Goal: Task Accomplishment & Management: Complete application form

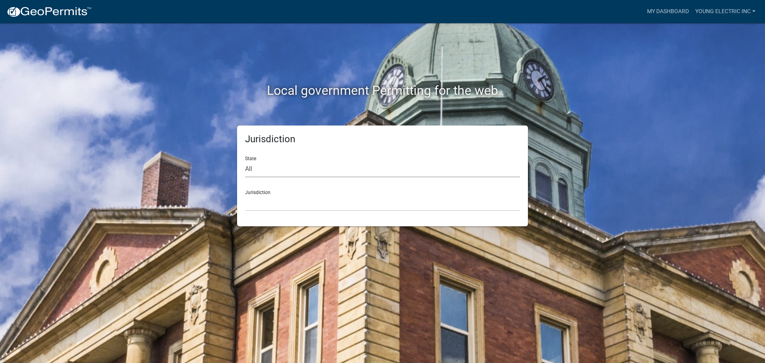
click at [265, 168] on select "All [US_STATE] [US_STATE] [US_STATE] [US_STATE] [US_STATE] [US_STATE] [US_STATE…" at bounding box center [382, 169] width 275 height 16
select select "[US_STATE]"
click at [245, 161] on select "All [US_STATE] [US_STATE] [US_STATE] [US_STATE] [US_STATE] [US_STATE] [US_STATE…" at bounding box center [382, 169] width 275 height 16
click at [264, 198] on select "City of [GEOGRAPHIC_DATA], [US_STATE] City of [GEOGRAPHIC_DATA], [US_STATE] Cit…" at bounding box center [382, 203] width 275 height 16
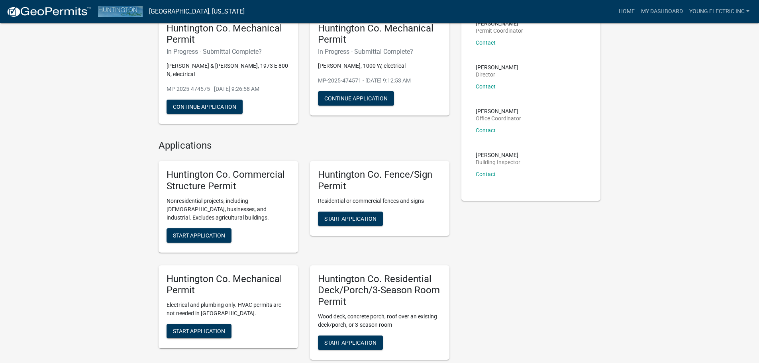
scroll to position [80, 0]
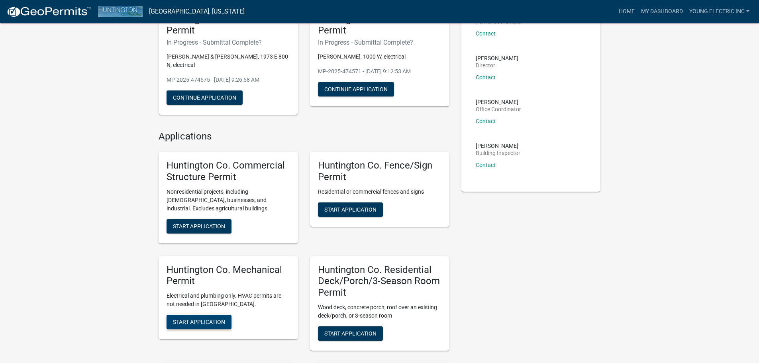
click at [202, 321] on span "Start Application" at bounding box center [199, 322] width 52 height 6
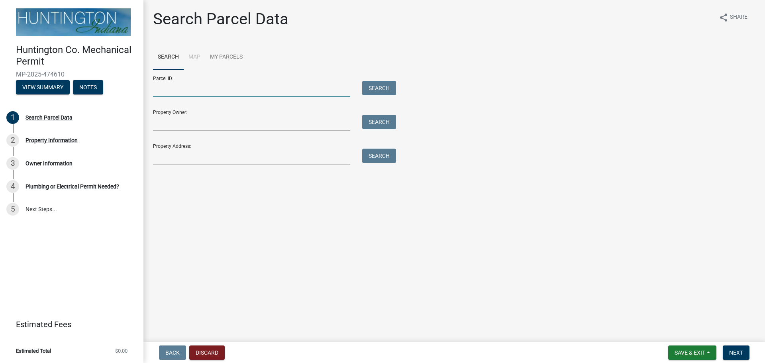
click at [159, 92] on input "Parcel ID:" at bounding box center [251, 89] width 197 height 16
paste input "35-06-04-200-009.900-018"
type input "35-06-04-200-009.900-018"
click at [375, 85] on button "Search" at bounding box center [379, 88] width 34 height 14
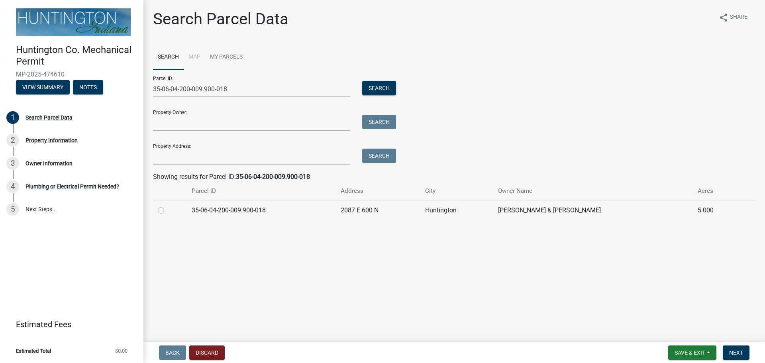
click at [167, 205] on label at bounding box center [167, 205] width 0 height 0
click at [167, 211] on input "radio" at bounding box center [169, 207] width 5 height 5
radio input "true"
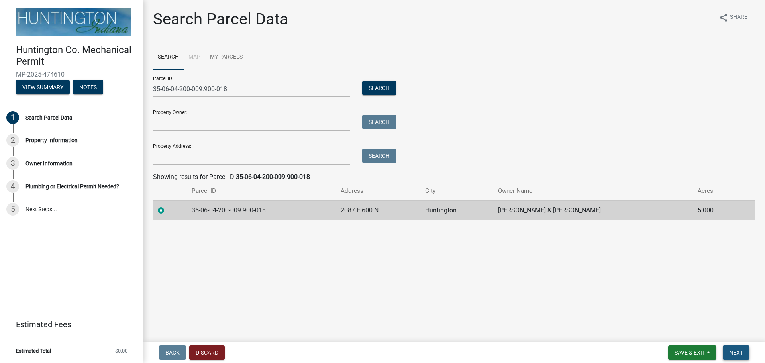
click at [735, 351] on span "Next" at bounding box center [736, 352] width 14 height 6
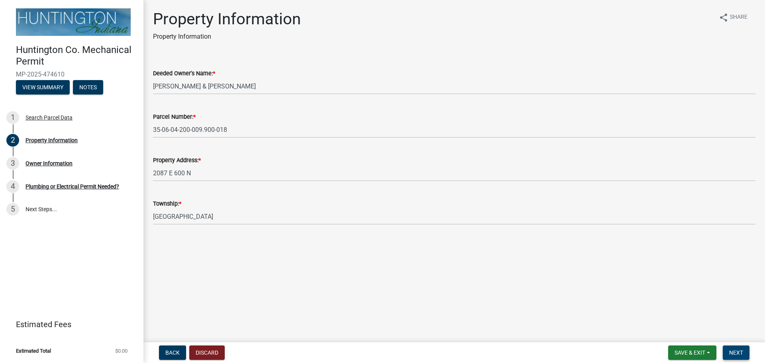
click at [735, 356] on span "Next" at bounding box center [736, 352] width 14 height 6
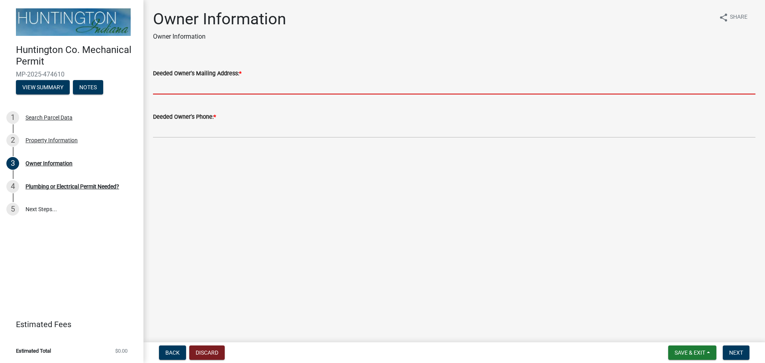
click at [188, 84] on input "Deeded Owner's Mailing Address: *" at bounding box center [454, 86] width 602 height 16
click at [237, 85] on input "Deeded Owner's Mailing Address: *" at bounding box center [454, 86] width 602 height 16
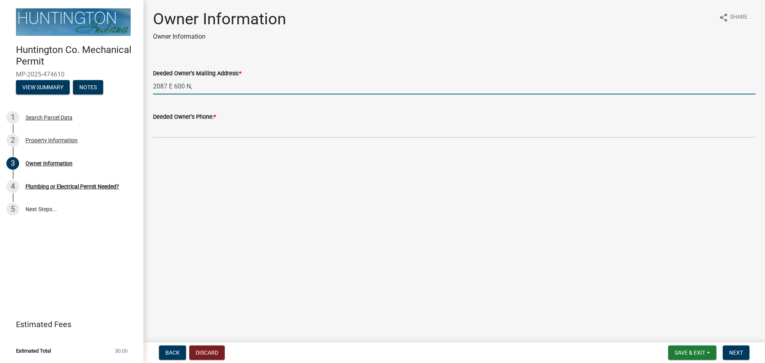
click at [211, 84] on input "2087 E 600 N," at bounding box center [454, 86] width 602 height 16
type input "[STREET_ADDRESS]"
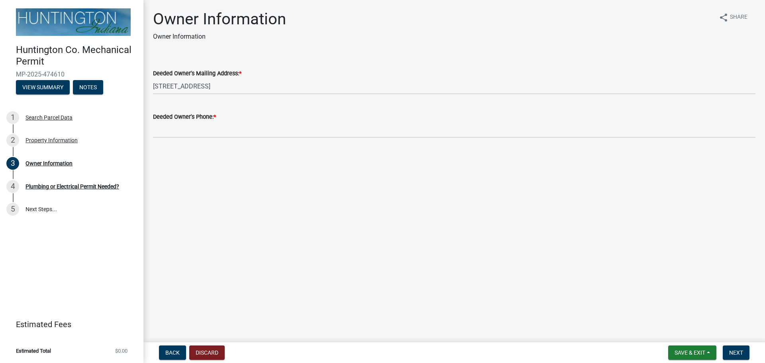
click at [196, 120] on div "Deeded Owner's Phone: *" at bounding box center [454, 117] width 602 height 10
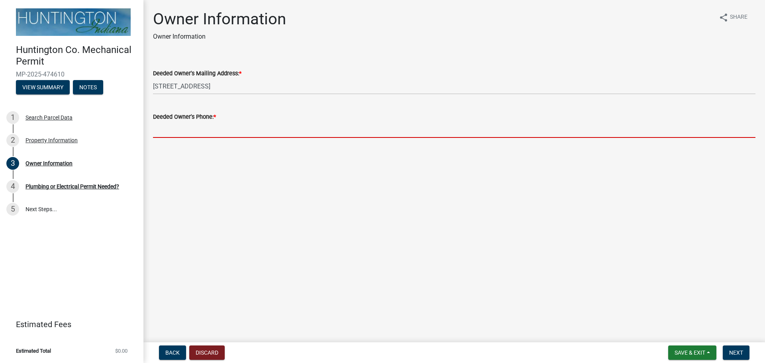
click at [212, 130] on input "Deeded Owner's Phone: *" at bounding box center [454, 129] width 602 height 16
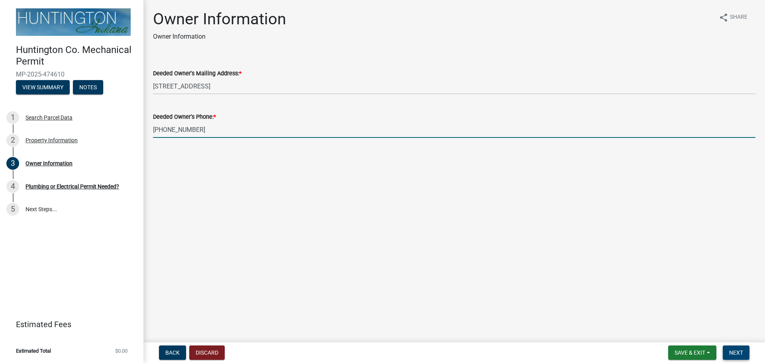
type input "[PHONE_NUMBER]"
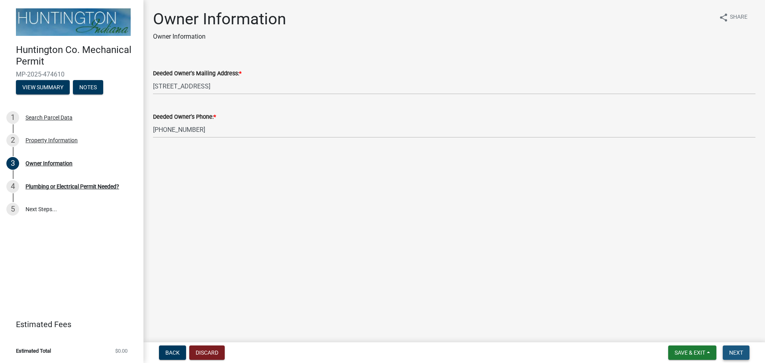
click at [733, 355] on span "Next" at bounding box center [736, 352] width 14 height 6
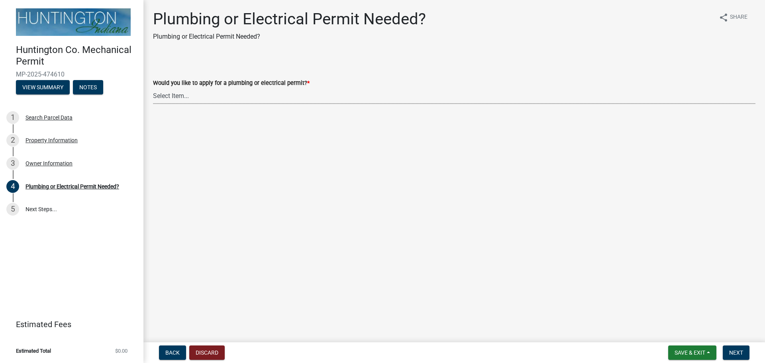
click at [201, 99] on select "Select Item... plumbing electrical" at bounding box center [454, 96] width 602 height 16
click at [153, 88] on select "Select Item... plumbing electrical" at bounding box center [454, 96] width 602 height 16
select select "82bdcc69-8734-43af-a4fa-e76f8d275e41"
click at [739, 351] on span "Next" at bounding box center [736, 352] width 14 height 6
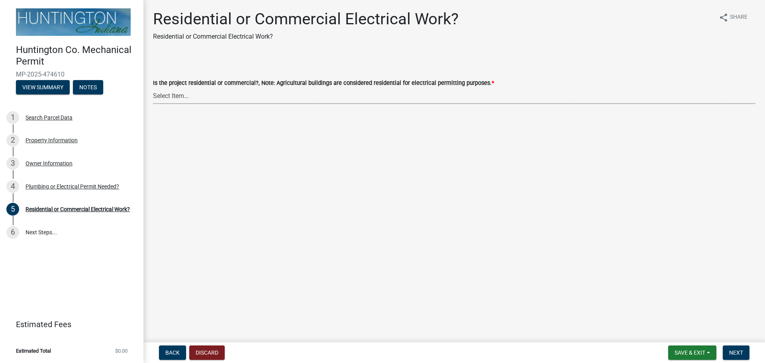
click at [196, 91] on select "Select Item... Residential Commercial" at bounding box center [454, 96] width 602 height 16
click at [153, 88] on select "Select Item... Residential Commercial" at bounding box center [454, 96] width 602 height 16
select select "3db72f89-ebf7-44a2-a43c-36ed77a05272"
click at [737, 353] on span "Next" at bounding box center [736, 352] width 14 height 6
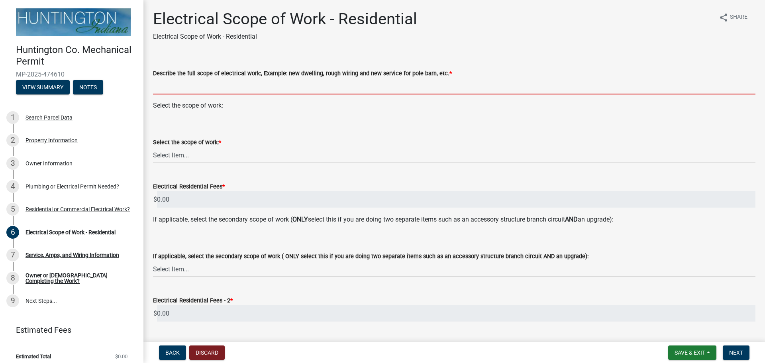
click at [206, 81] on input "Describe the full scope of electrical work:, Example: new dwelling, rough wirin…" at bounding box center [454, 86] width 602 height 16
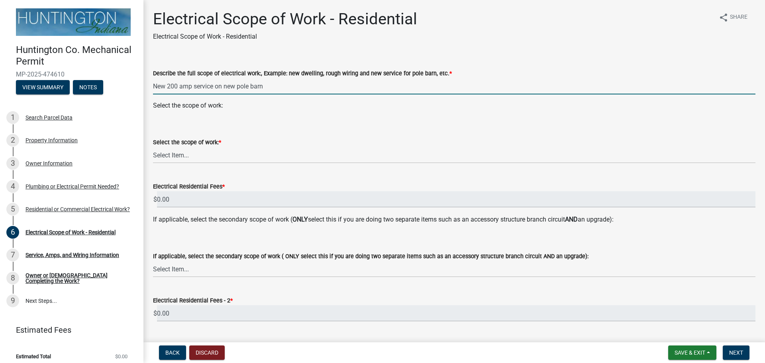
type input "New 200 amp service on new pole barn"
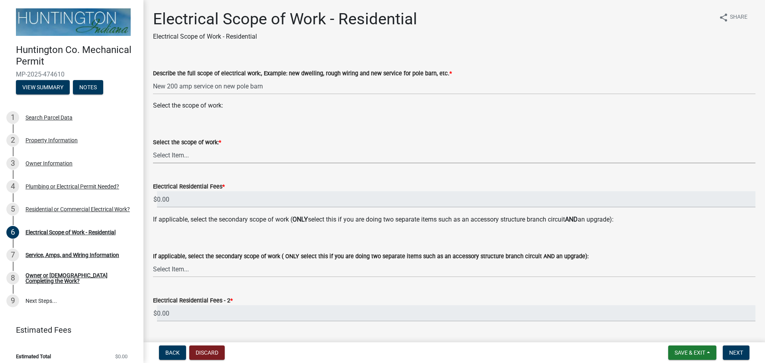
click at [207, 151] on select "Select Item... New Service (new meter base installation) Upgrade (includes relo…" at bounding box center [454, 155] width 602 height 16
click at [153, 147] on select "Select Item... New Service (new meter base installation) Upgrade (includes relo…" at bounding box center [454, 155] width 602 height 16
select select "9bdb09e1-e356-4221-9288-64288f1bde99"
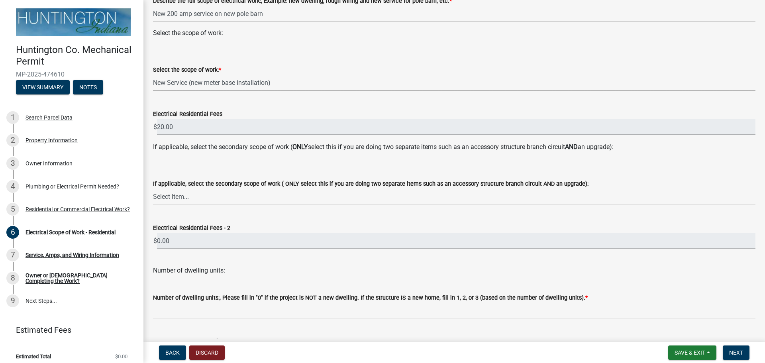
scroll to position [80, 0]
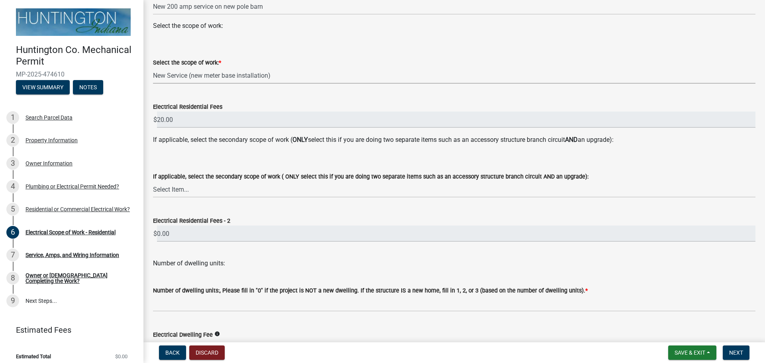
click at [178, 278] on div "Number of dwelling units:, Please fill in "0" if the project is NOT a new dwell…" at bounding box center [454, 292] width 602 height 37
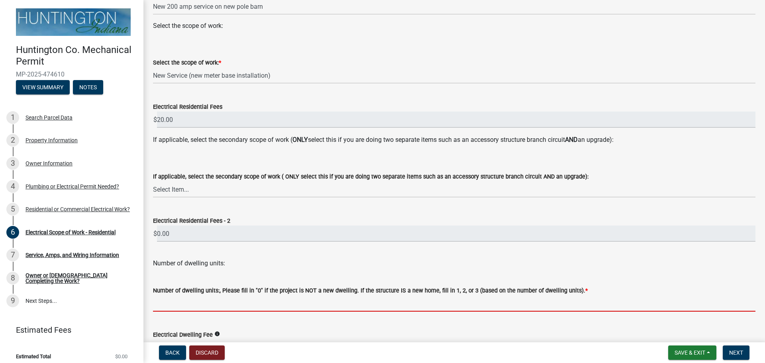
click at [174, 306] on input "text" at bounding box center [454, 303] width 602 height 16
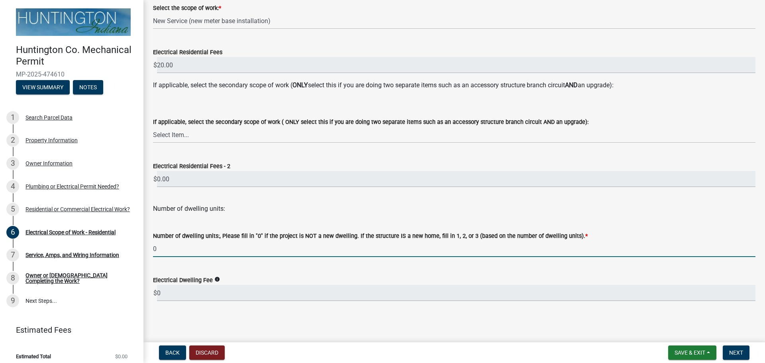
scroll to position [135, 0]
type input "0"
click at [729, 350] on span "Next" at bounding box center [736, 352] width 14 height 6
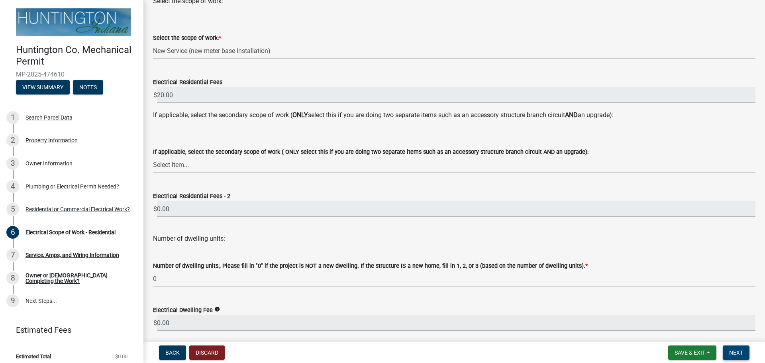
click at [735, 350] on span "Next" at bounding box center [736, 352] width 14 height 6
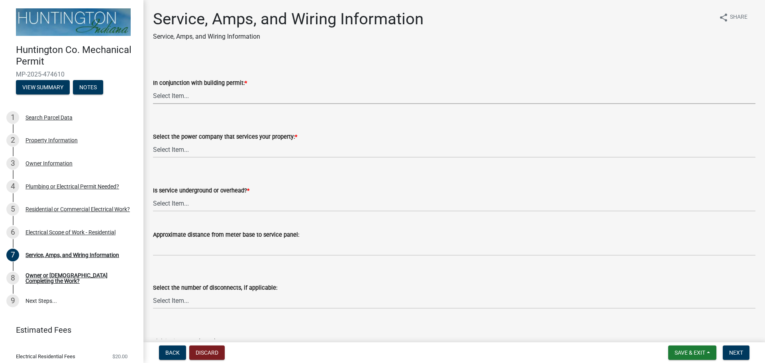
click at [194, 95] on select "Select Item... Yes No" at bounding box center [454, 96] width 602 height 16
click at [153, 88] on select "Select Item... Yes No" at bounding box center [454, 96] width 602 height 16
select select "93f45f8b-0008-4bc3-ad99-7edf3db31922"
click at [177, 149] on select "Select Item... Duke Energy Northeastern REMC Wabash County REMC [PERSON_NAME] U…" at bounding box center [454, 149] width 602 height 16
click at [153, 141] on select "Select Item... Duke Energy Northeastern REMC Wabash County REMC [PERSON_NAME] U…" at bounding box center [454, 149] width 602 height 16
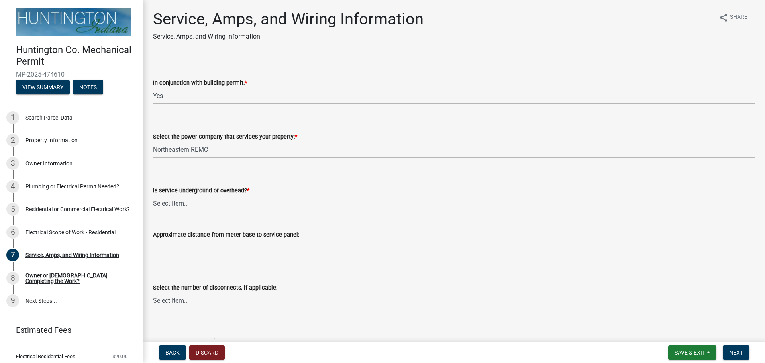
select select "0725120f-fd7f-4913-9298-d56587e48720"
click at [173, 202] on select "Select Item... Underground Overhead" at bounding box center [454, 203] width 602 height 16
click at [153, 195] on select "Select Item... Underground Overhead" at bounding box center [454, 203] width 602 height 16
select select "ae88532c-6f26-494f-9fbf-7b0ffd7225c9"
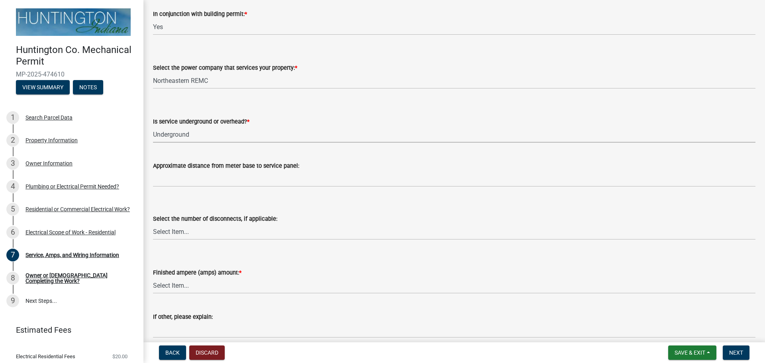
scroll to position [80, 0]
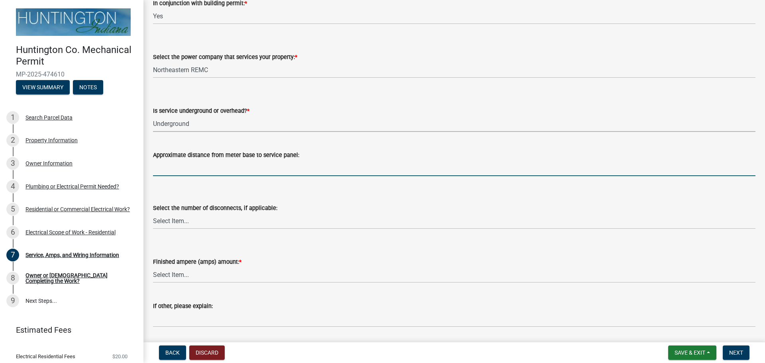
click at [177, 168] on input "Approximate distance from meter base to service panel:" at bounding box center [454, 168] width 602 height 16
type input "?"
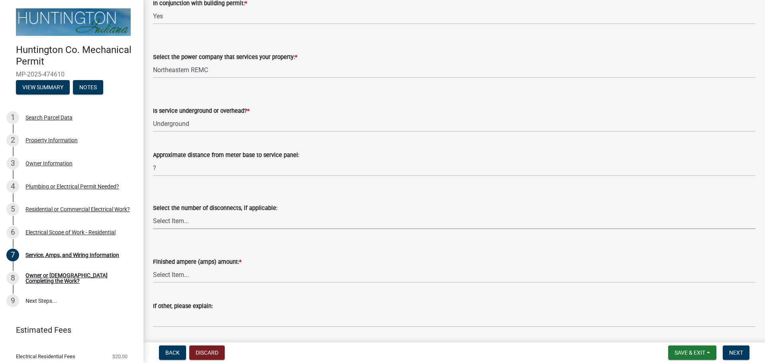
click at [177, 220] on select "Select Item... one two three four or more No Disconnects" at bounding box center [454, 221] width 602 height 16
click at [153, 213] on select "Select Item... one two three four or more No Disconnects" at bounding box center [454, 221] width 602 height 16
select select "71bbe122-d664-4450-b24f-e64a9e4c6d13"
click at [171, 274] on select "Select Item... 100 amp 200 amp 400 amp other" at bounding box center [454, 274] width 602 height 16
click at [153, 266] on select "Select Item... 100 amp 200 amp 400 amp other" at bounding box center [454, 274] width 602 height 16
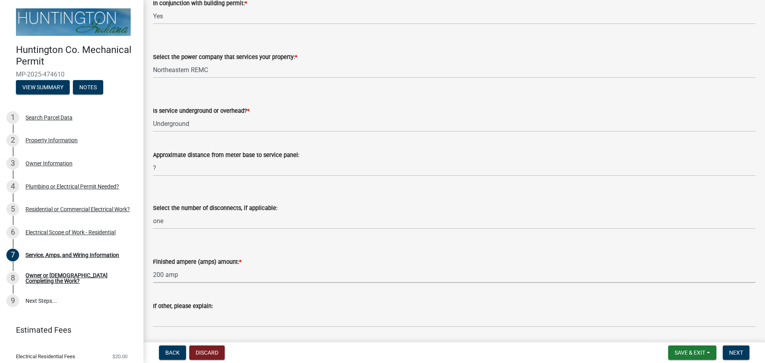
select select "77917e57-3373-4527-be00-46cfa300debe"
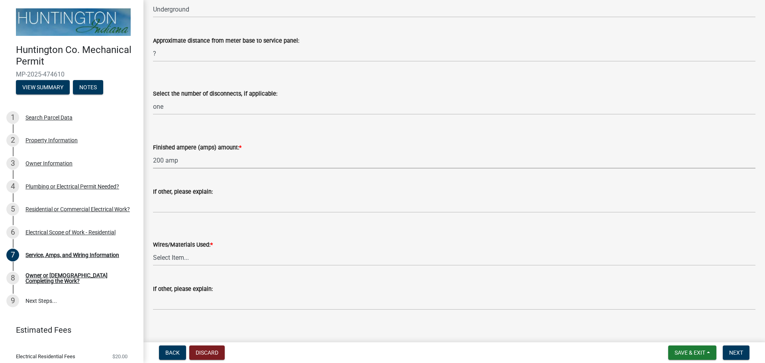
scroll to position [199, 0]
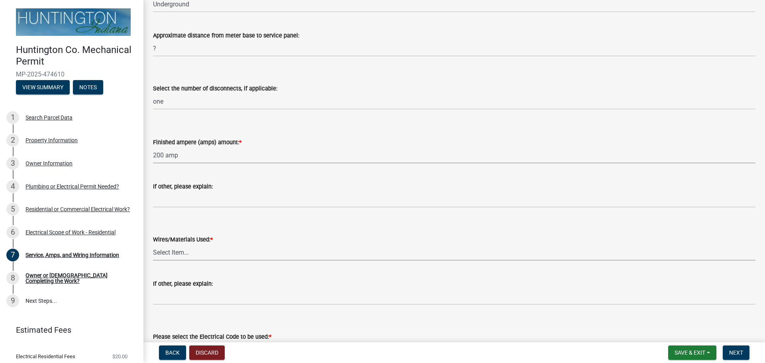
click at [184, 253] on select "Select Item... 2 AWG Aluminum 4 AWG Copper 2-4/0 or 1-1/0 Aluminum 2/0 Copper 2…" at bounding box center [454, 252] width 602 height 16
click at [153, 244] on select "Select Item... 2 AWG Aluminum 4 AWG Copper 2-4/0 or 1-1/0 Aluminum 2/0 Copper 2…" at bounding box center [454, 252] width 602 height 16
select select "6b87888a-4deb-48a2-ac11-26351d48ff00"
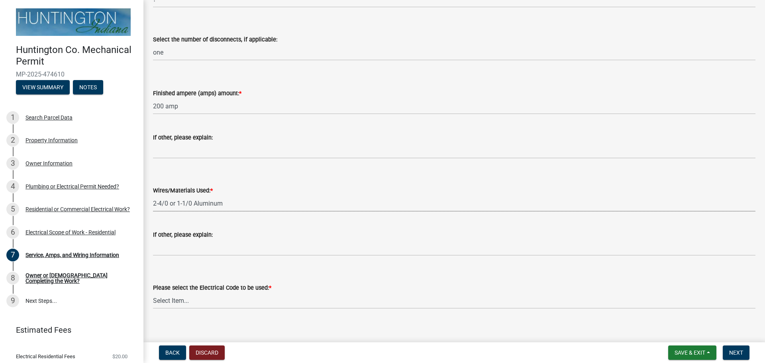
scroll to position [256, 0]
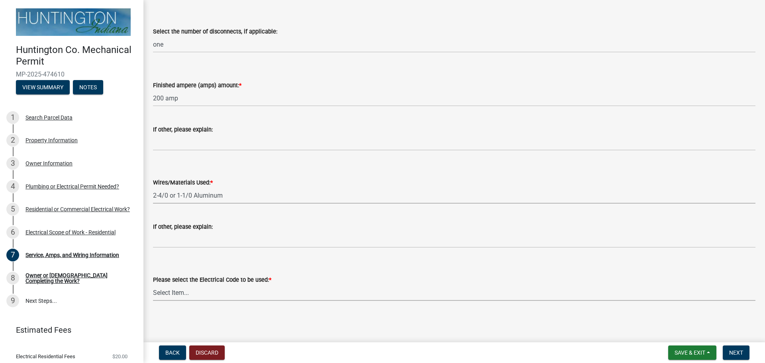
click at [188, 292] on select "Select Item... [US_STATE] Electrical Code One & Two Family Dwelling Code" at bounding box center [454, 292] width 602 height 16
click at [153, 284] on select "Select Item... [US_STATE] Electrical Code One & Two Family Dwelling Code" at bounding box center [454, 292] width 602 height 16
select select "5aeea631-e80a-4ba0-b39f-f5c26114ddfc"
click at [738, 352] on span "Next" at bounding box center [736, 352] width 14 height 6
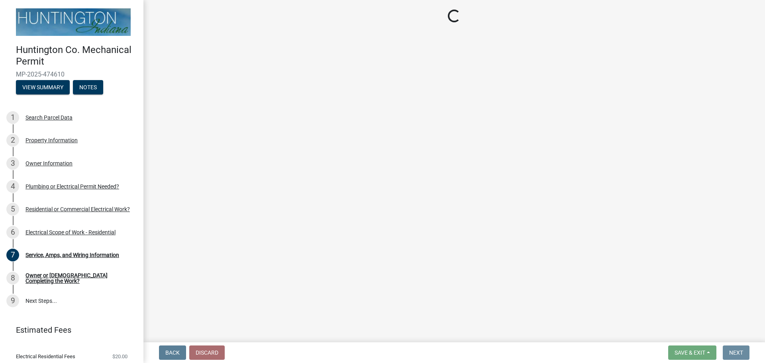
scroll to position [0, 0]
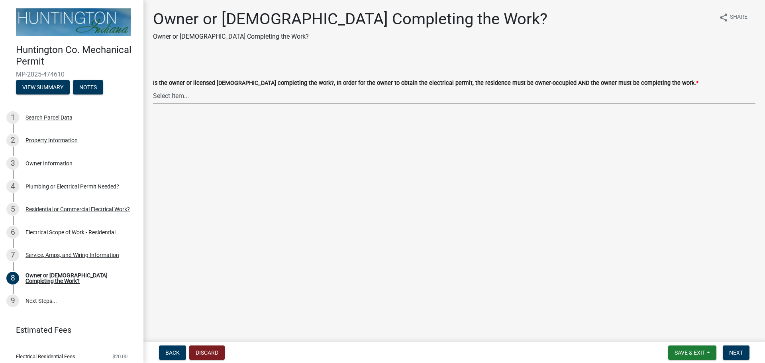
click at [174, 96] on select "Select Item... owner contractor" at bounding box center [454, 96] width 602 height 16
click at [153, 88] on select "Select Item... owner contractor" at bounding box center [454, 96] width 602 height 16
select select "408e0cf4-d53f-4268-b860-e8792218a171"
click at [734, 355] on span "Next" at bounding box center [736, 352] width 14 height 6
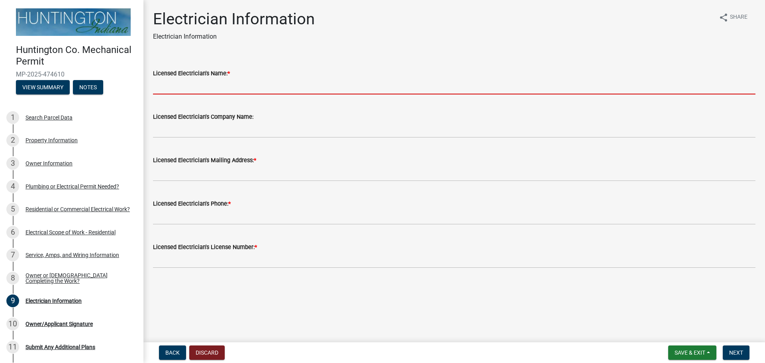
click at [206, 88] on input "Licensed Electrician's Name: *" at bounding box center [454, 86] width 602 height 16
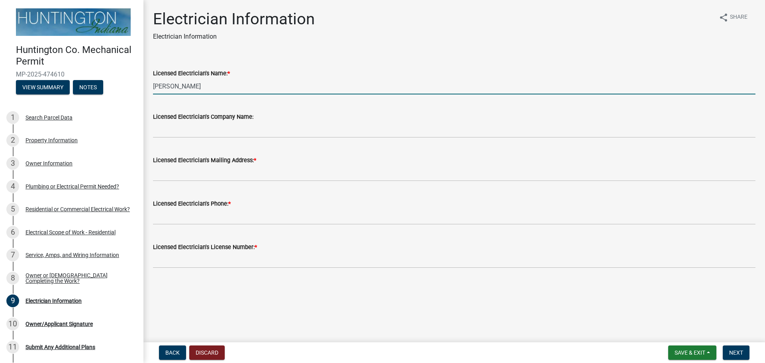
type input "[PERSON_NAME]"
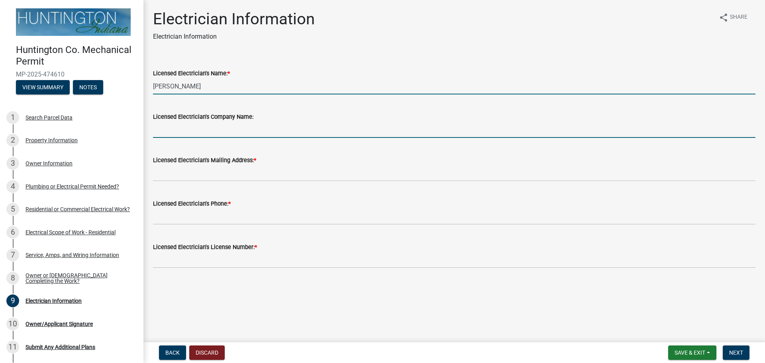
click at [196, 129] on input "Licensed Electrician's Company Name:" at bounding box center [454, 129] width 602 height 16
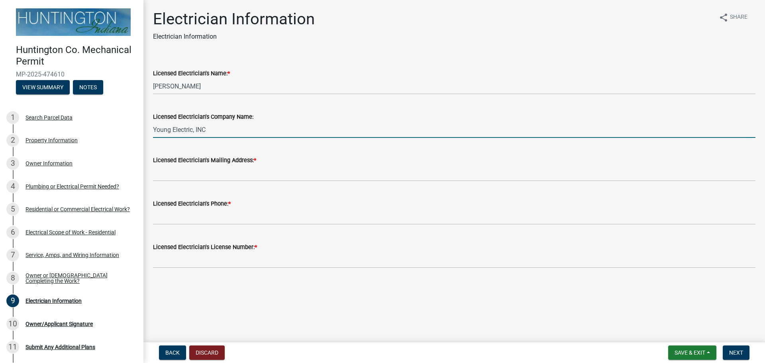
type input "Young Electric, INC"
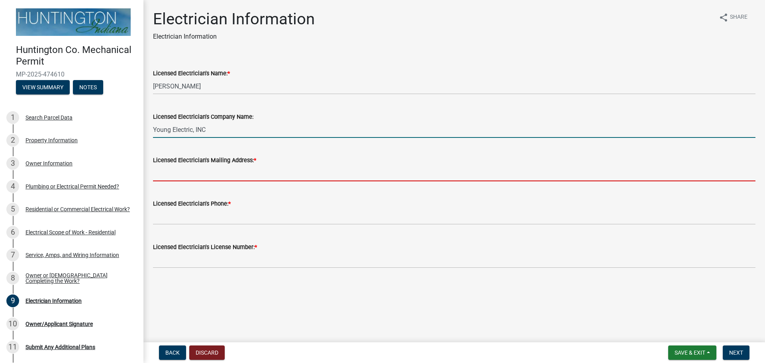
click at [219, 179] on input "Licensed Electrician's Mailing Address: *" at bounding box center [454, 173] width 602 height 16
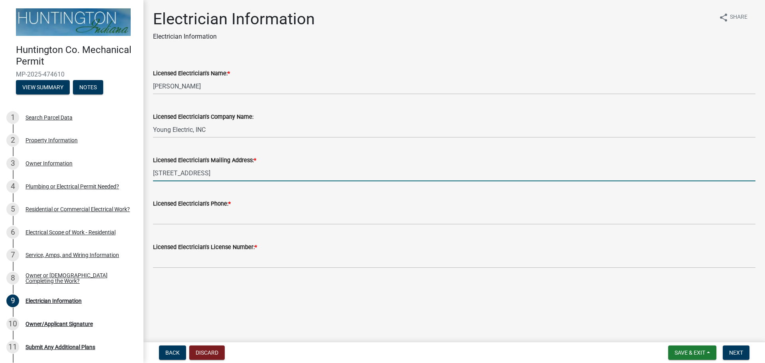
type input "[STREET_ADDRESS]"
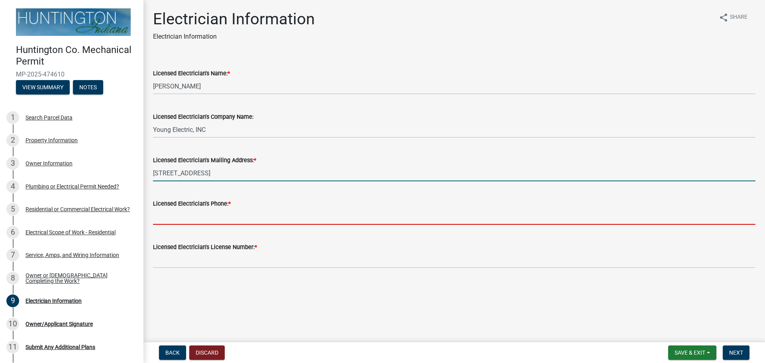
click at [212, 216] on input "Licensed Electrician's Phone: *" at bounding box center [454, 216] width 602 height 16
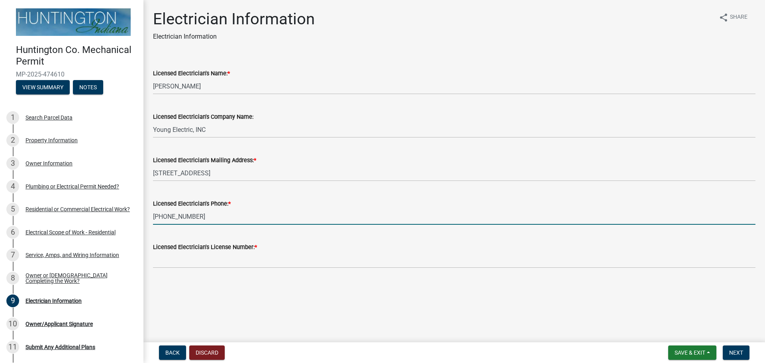
type input "[PHONE_NUMBER]"
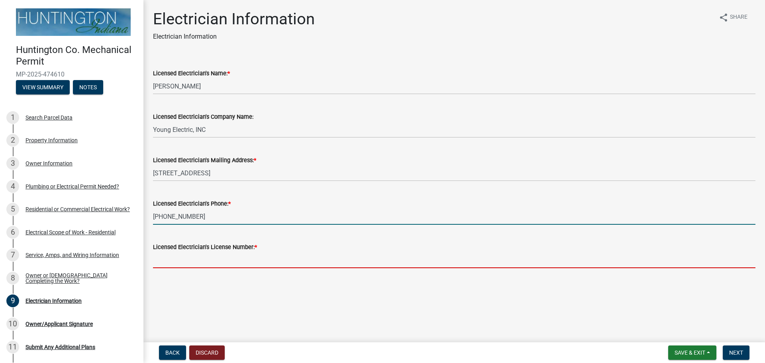
click at [205, 255] on input "Licensed Electrician's License Number: *" at bounding box center [454, 260] width 602 height 16
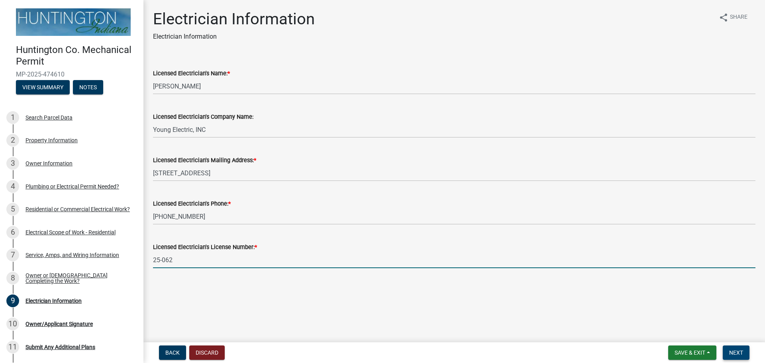
type input "25-062"
click at [735, 351] on span "Next" at bounding box center [736, 352] width 14 height 6
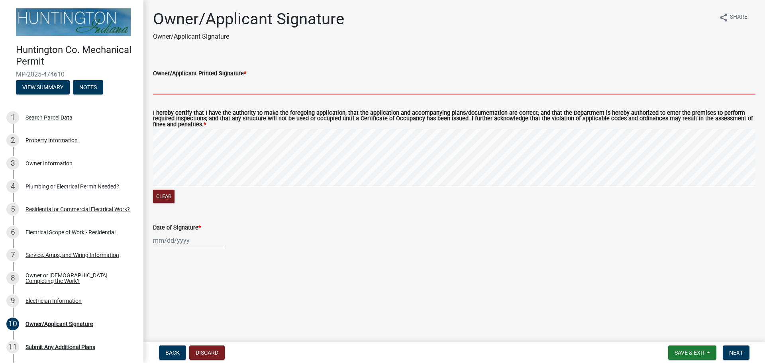
click at [215, 84] on input "Owner/Applicant Printed Signature *" at bounding box center [454, 86] width 602 height 16
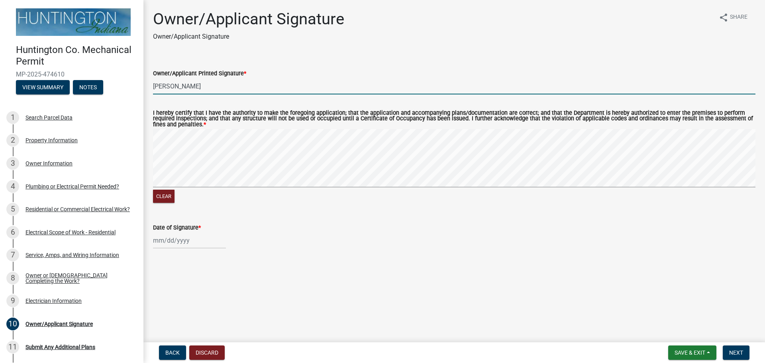
type input "[PERSON_NAME]"
select select "9"
select select "2025"
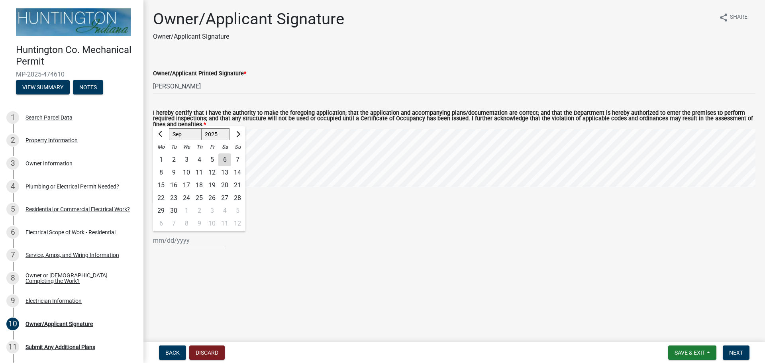
click at [164, 241] on div "[PERSON_NAME] Feb Mar Apr [PERSON_NAME][DATE] Oct Nov [DATE] 1526 1527 1528 152…" at bounding box center [189, 240] width 73 height 16
click at [226, 159] on div "6" at bounding box center [224, 159] width 13 height 13
type input "[DATE]"
click at [739, 354] on span "Next" at bounding box center [736, 352] width 14 height 6
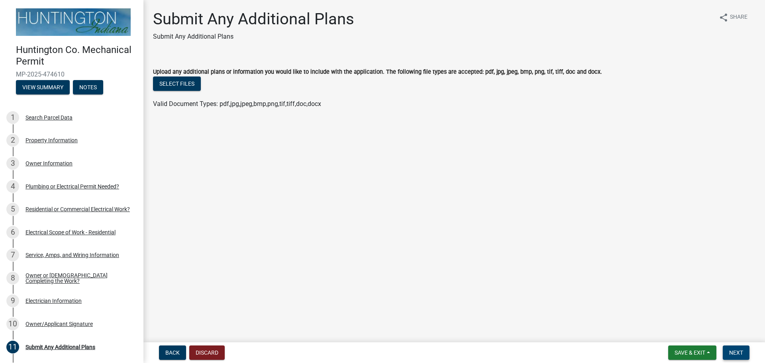
click at [741, 354] on span "Next" at bounding box center [736, 352] width 14 height 6
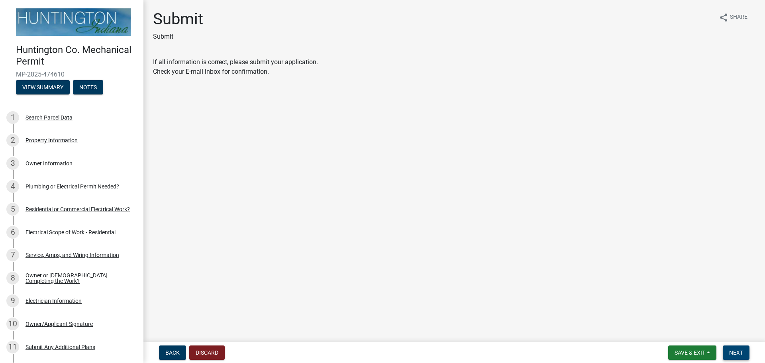
click at [741, 354] on span "Next" at bounding box center [736, 352] width 14 height 6
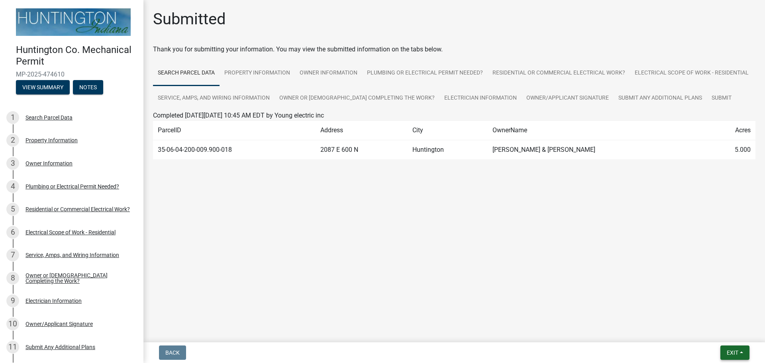
click at [745, 354] on button "Exit" at bounding box center [734, 352] width 29 height 14
click at [714, 332] on button "Save & Exit" at bounding box center [717, 331] width 64 height 19
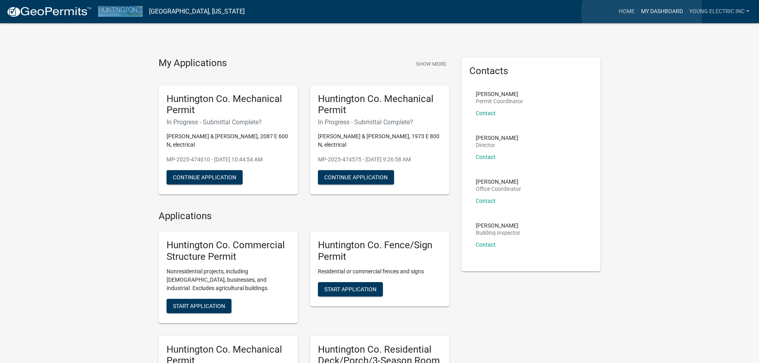
click at [641, 12] on link "My Dashboard" at bounding box center [662, 11] width 48 height 15
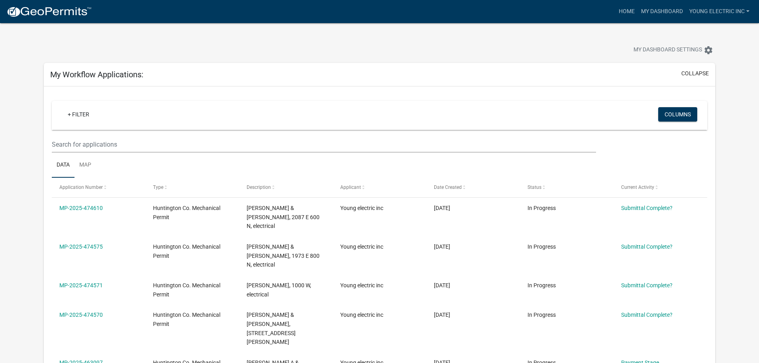
click at [493, 101] on div "+ Filter Columns" at bounding box center [379, 115] width 648 height 29
click at [748, 10] on link "Young electric inc" at bounding box center [719, 11] width 66 height 15
click at [717, 58] on link "Logout" at bounding box center [720, 58] width 64 height 19
